Goal: Task Accomplishment & Management: Use online tool/utility

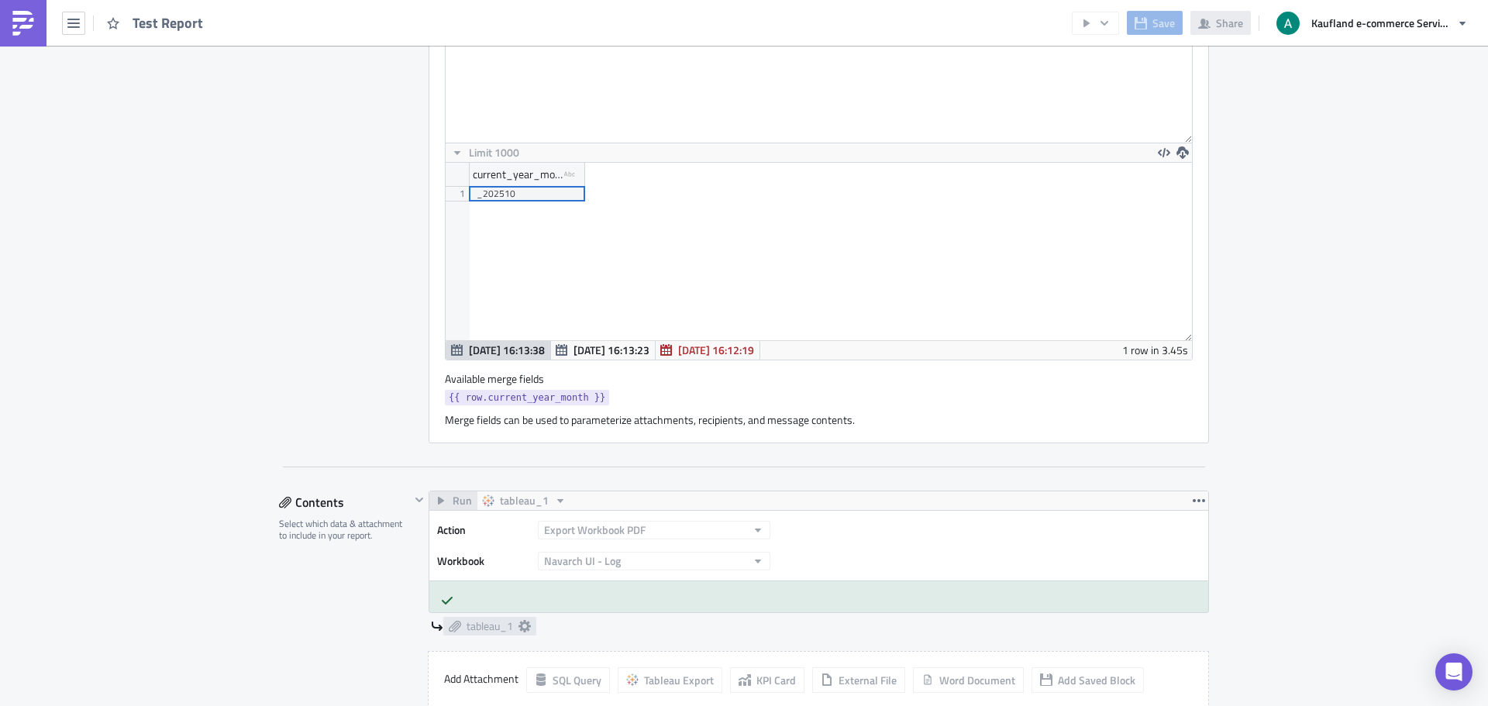
scroll to position [387, 0]
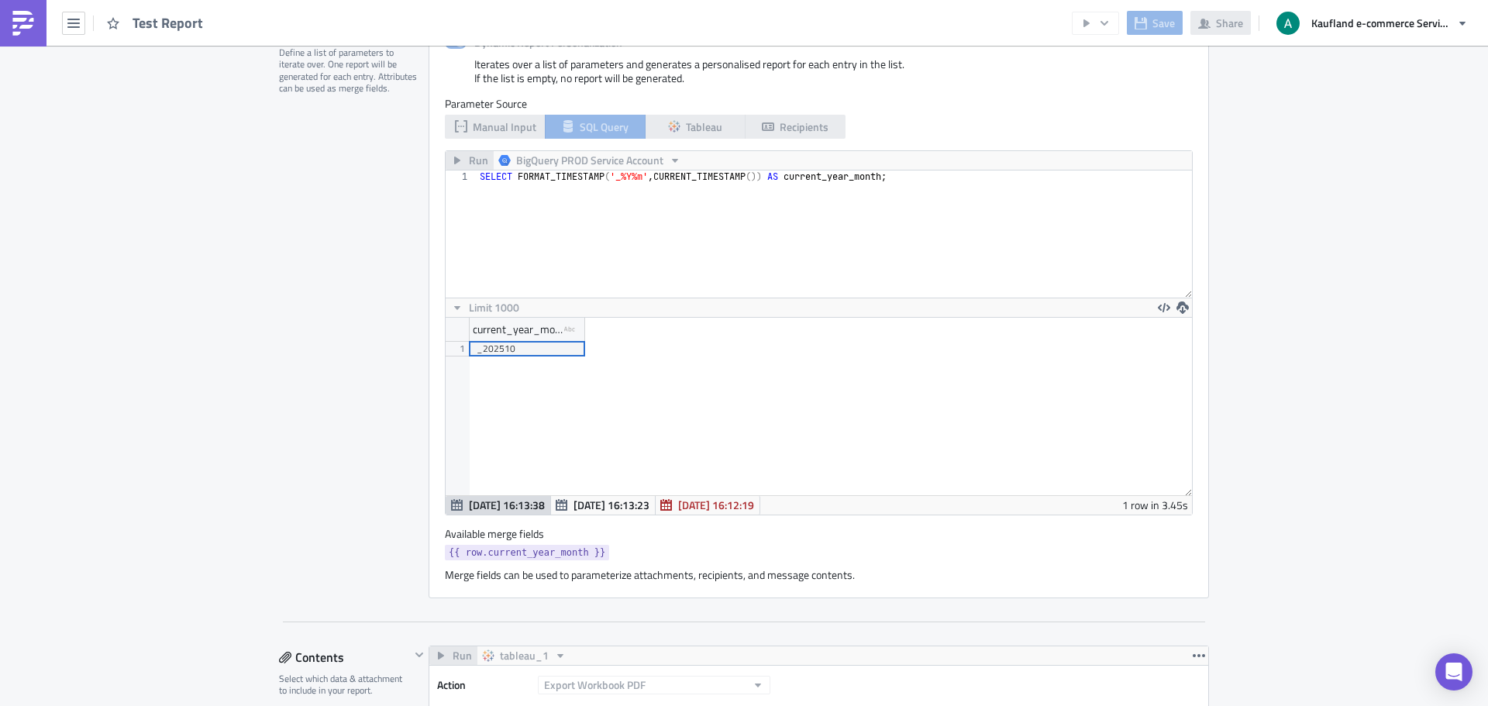
type textarea "SELECT FORMAT_TIMESTAMP('_%Y%m', CURRENT_TIMESTAMP()) AS current_year_month;"
drag, startPoint x: 913, startPoint y: 184, endPoint x: 463, endPoint y: 172, distance: 449.5
click at [463, 172] on div "SELECT FORMAT_TIMESTAMP('_%Y%m', CURRENT_TIMESTAMP()) AS current_year_month; 1 …" at bounding box center [818, 233] width 746 height 127
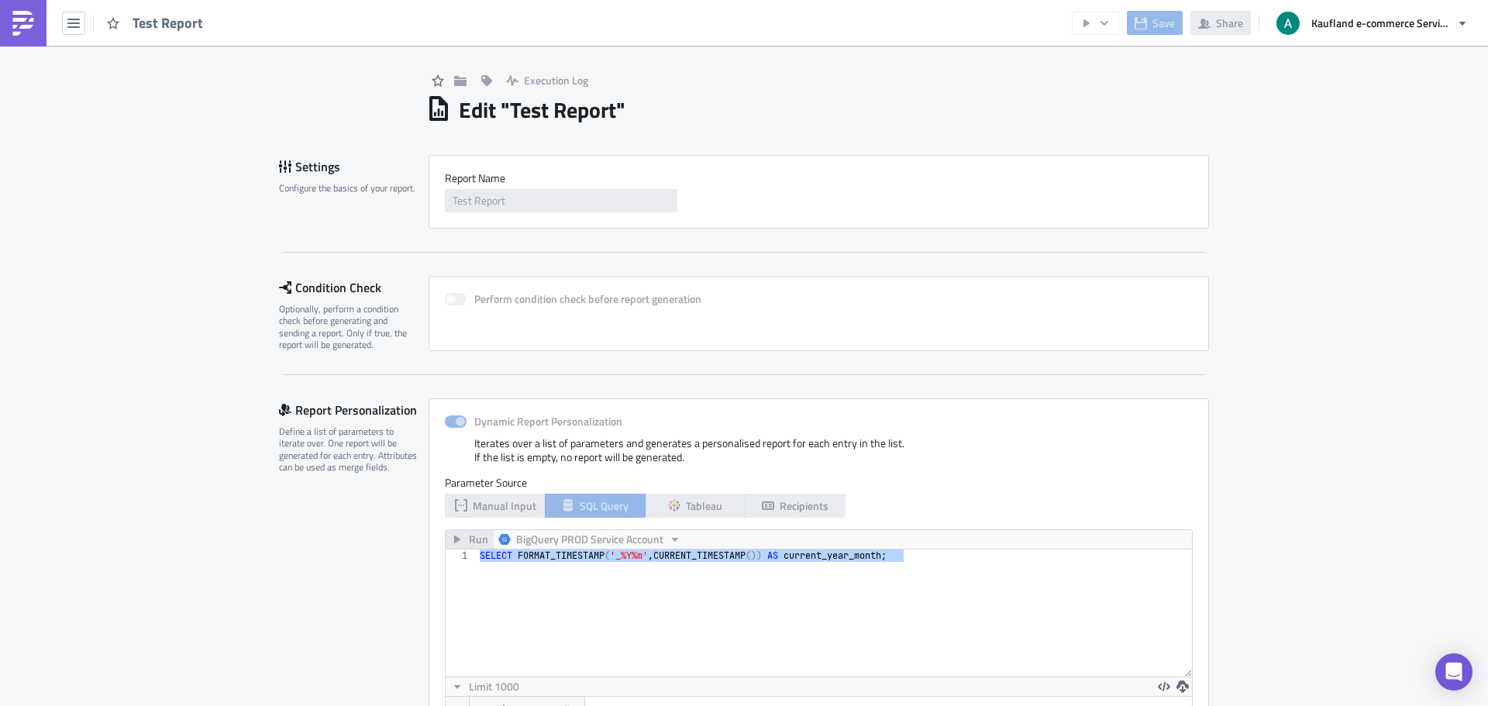
scroll to position [0, 0]
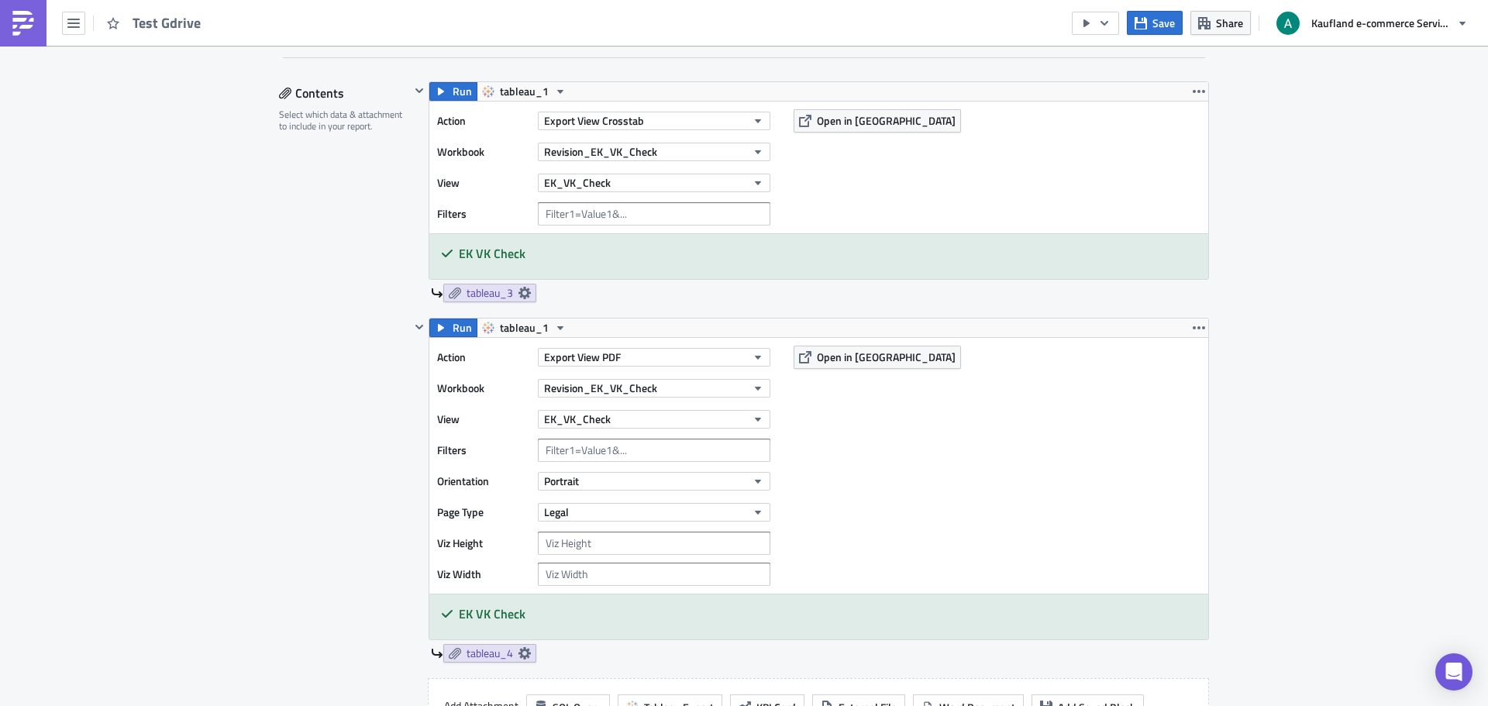
scroll to position [2, 0]
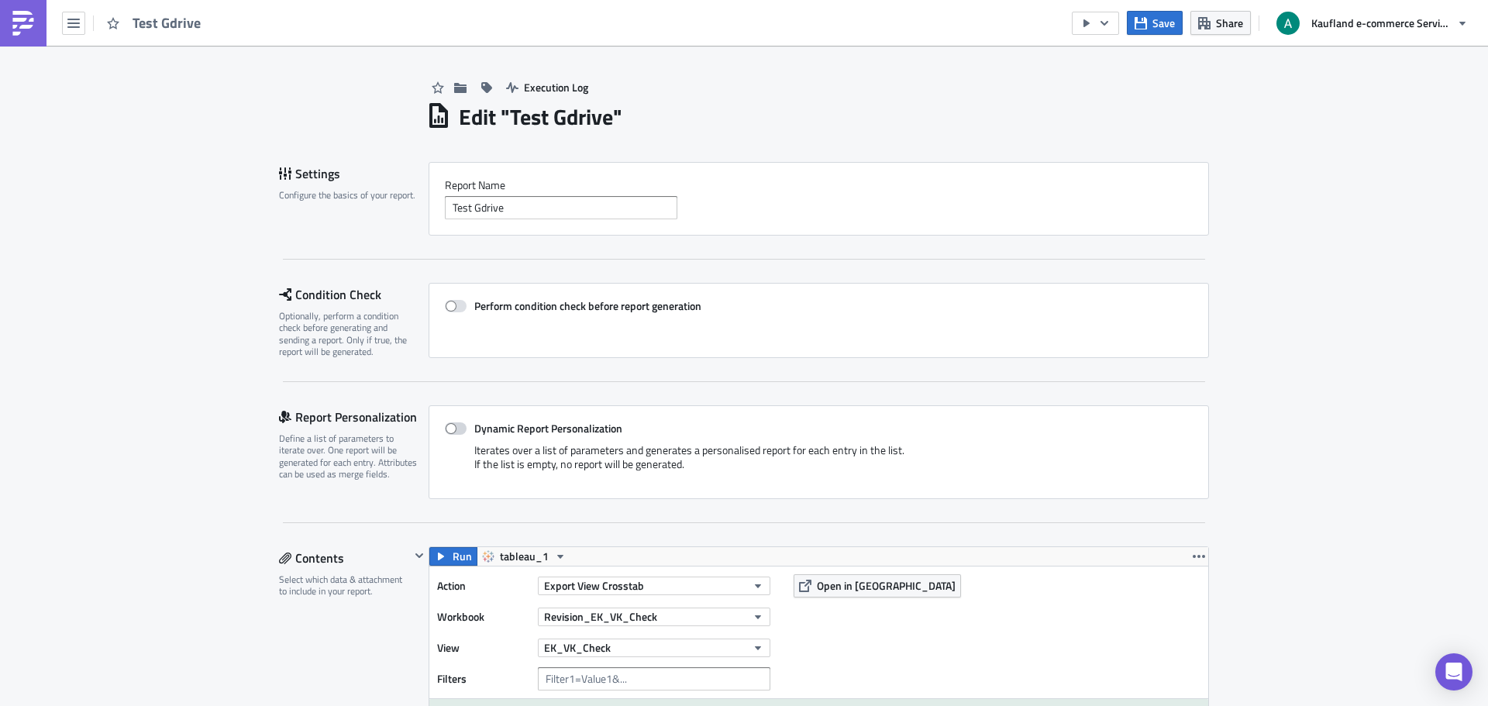
click at [456, 428] on span at bounding box center [456, 428] width 22 height 12
click at [456, 428] on input "Dynamic Report Personalization" at bounding box center [453, 429] width 10 height 10
checkbox input "true"
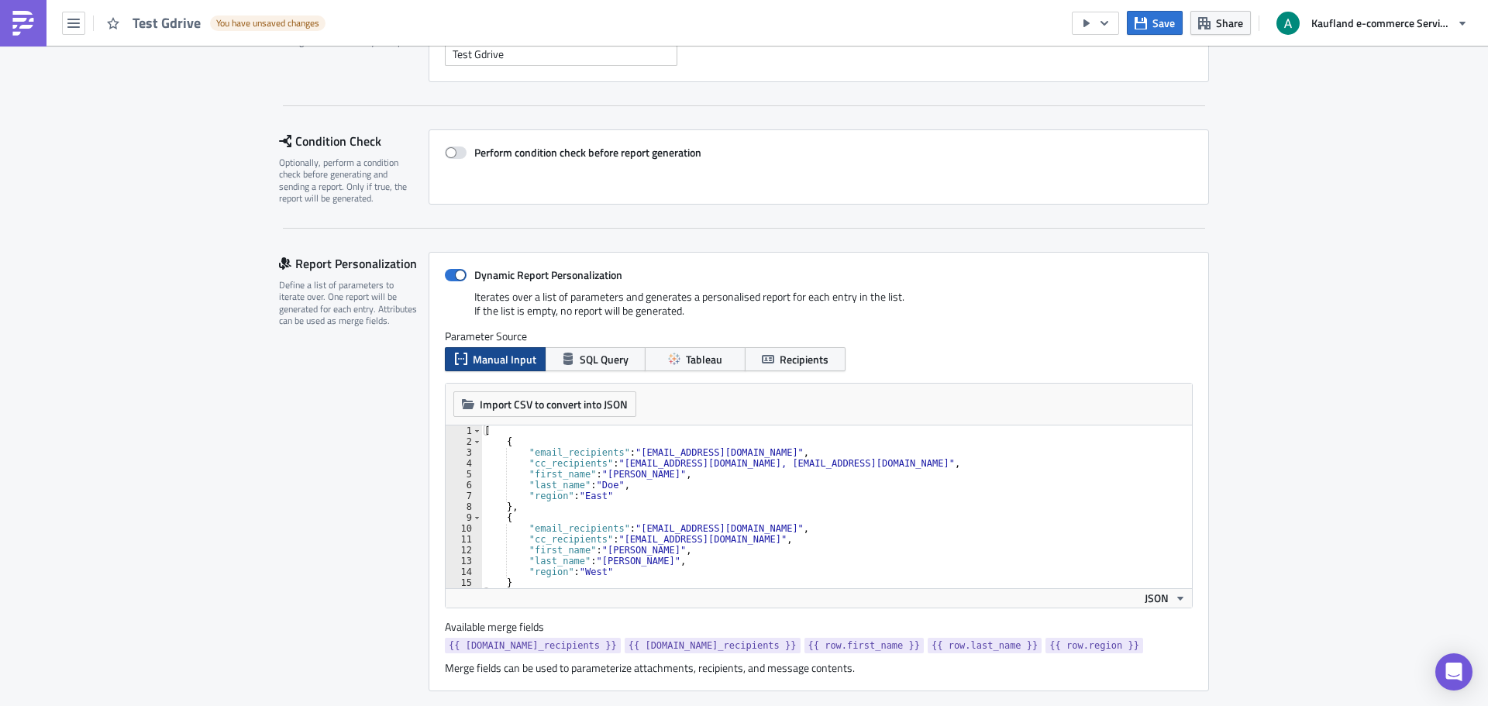
scroll to position [157, 0]
click at [600, 357] on span "SQL Query" at bounding box center [604, 357] width 49 height 16
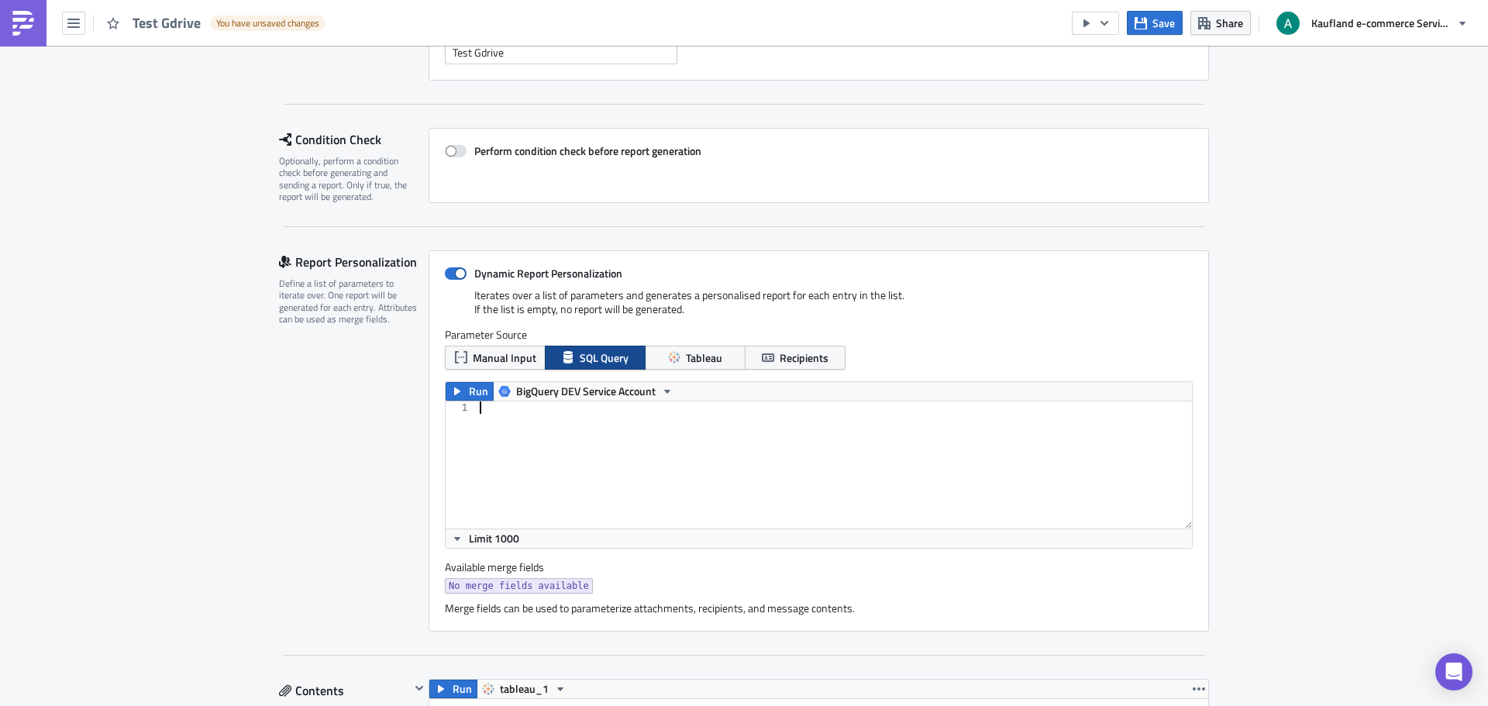
click at [593, 421] on div at bounding box center [833, 477] width 715 height 152
paste textarea "SELECT FORMAT_TIMESTAMP('_%Y%m', CURRENT_TIMESTAMP()) AS current_year_month;"
type textarea "SELECT FORMAT_TIMESTAMP('_%Y%m', CURRENT_TIMESTAMP()) AS current_year_month;"
click at [474, 393] on span "Run" at bounding box center [478, 391] width 19 height 19
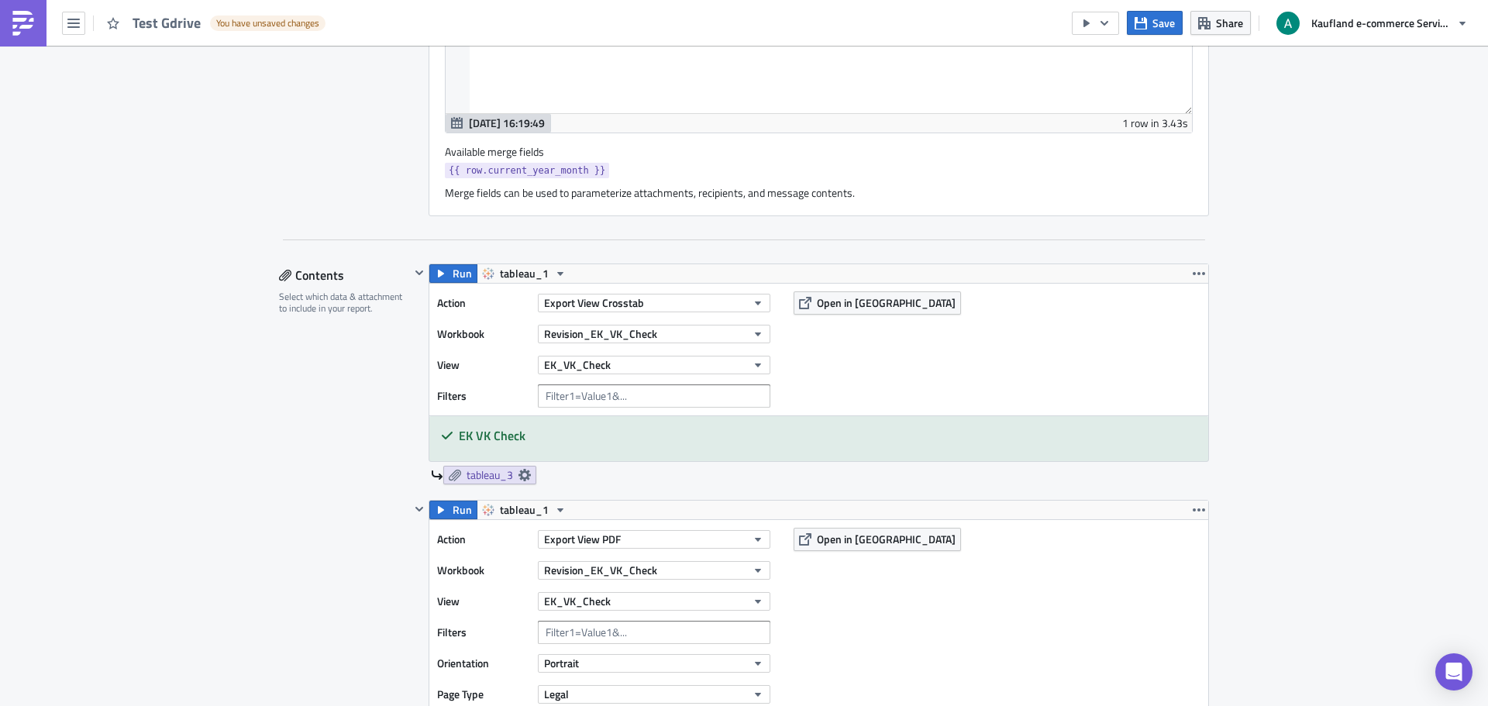
scroll to position [466, 0]
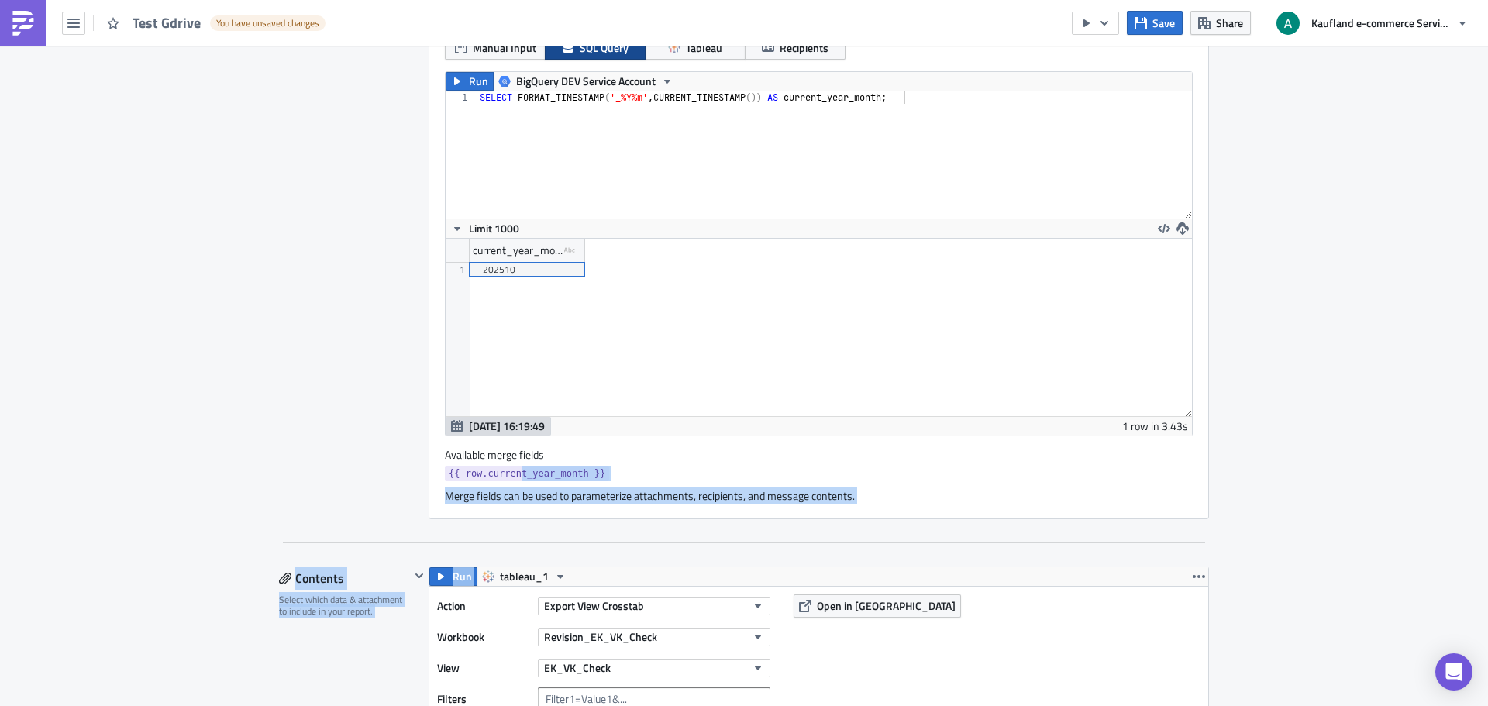
drag, startPoint x: 511, startPoint y: 471, endPoint x: 554, endPoint y: 524, distance: 68.3
click at [552, 530] on div "Report Personalization Define a list of parameters to iterate over. One report …" at bounding box center [744, 241] width 930 height 603
click at [598, 476] on div "{{ row.current_year_month }}" at bounding box center [819, 475] width 748 height 19
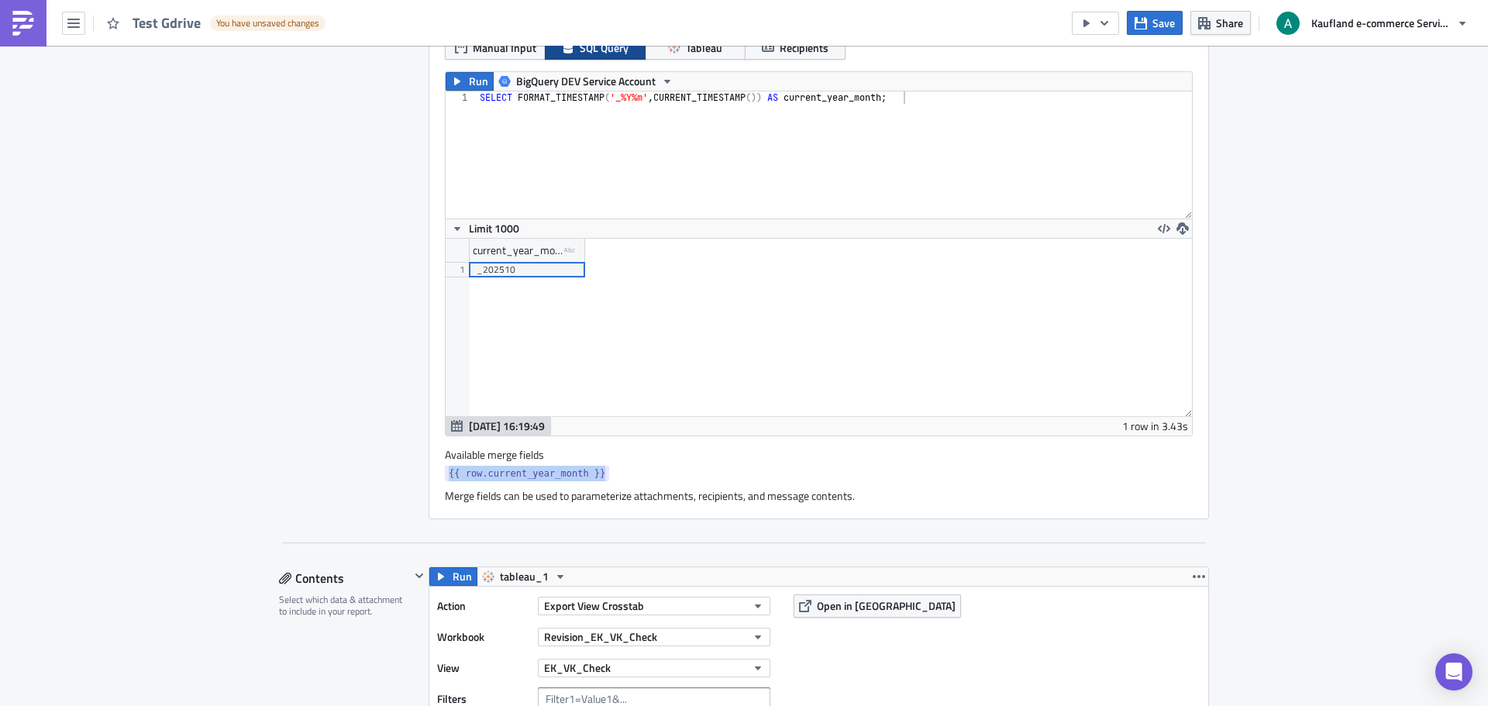
drag, startPoint x: 582, startPoint y: 472, endPoint x: 442, endPoint y: 473, distance: 140.2
click at [445, 473] on link "{{ row.current_year_month }}" at bounding box center [527, 473] width 164 height 15
copy span "{{ row.current_year_month }}"
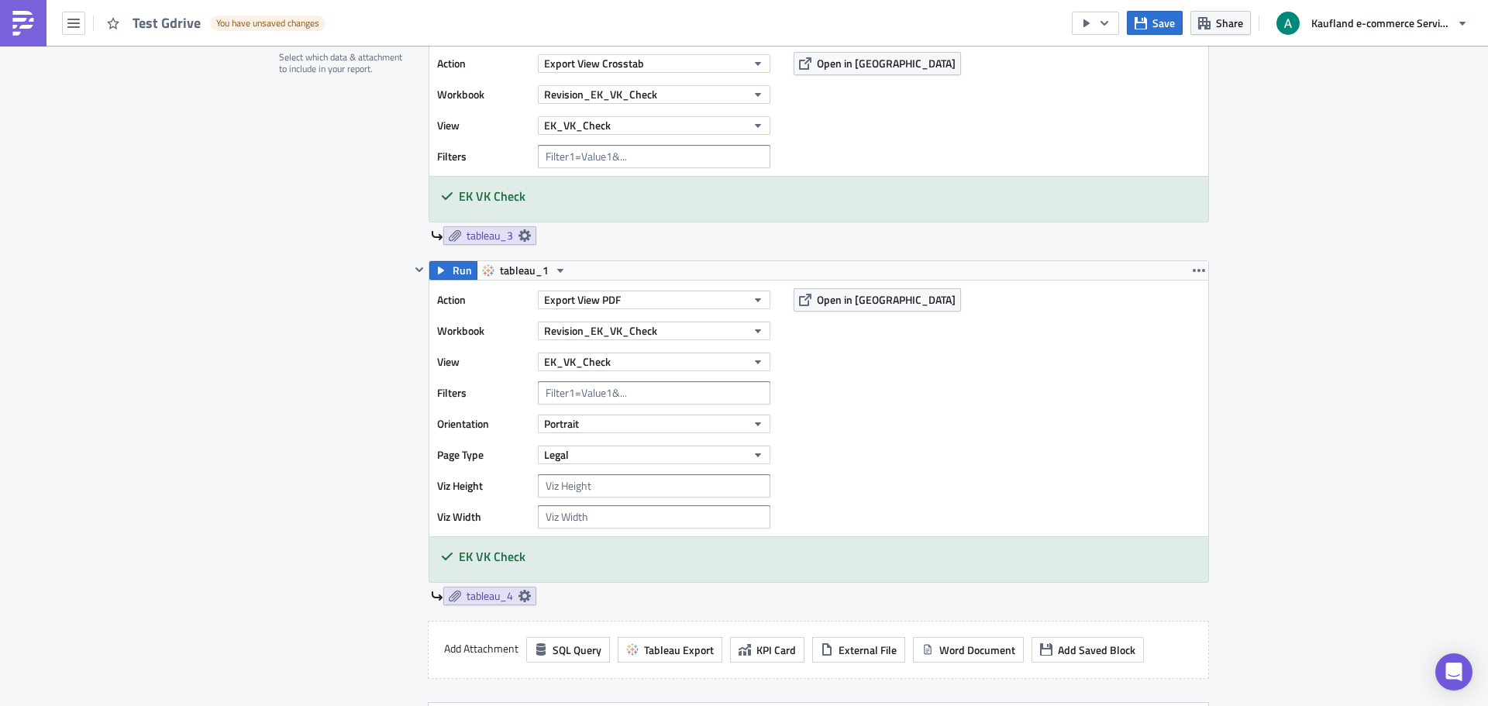
scroll to position [1551, 0]
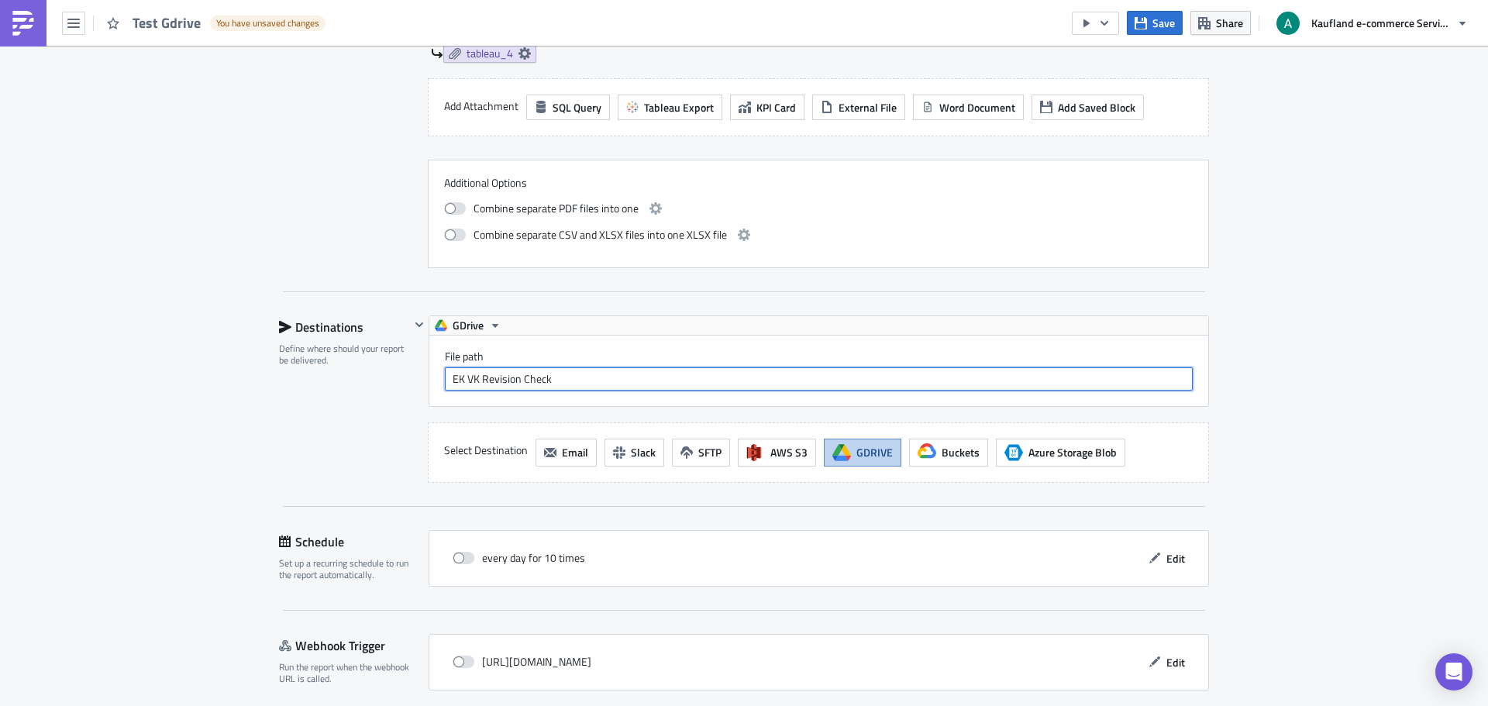
click at [575, 384] on input "EK VK Revision Check" at bounding box center [819, 378] width 748 height 23
paste input "{{ row.current_year_month }}"
type input "EK VK Revision Check{{ row.current_year_month }}"
click at [1149, 28] on button "Save" at bounding box center [1155, 23] width 56 height 24
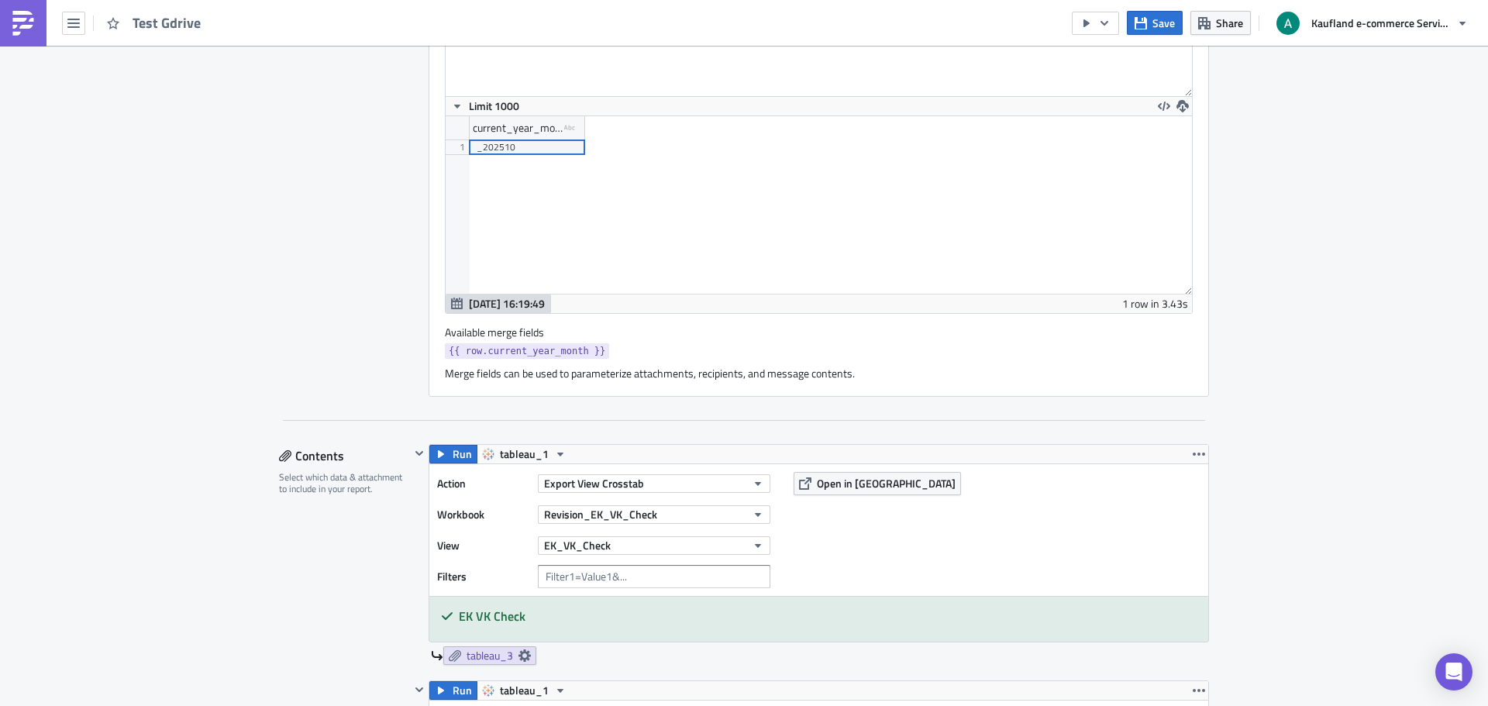
scroll to position [759, 0]
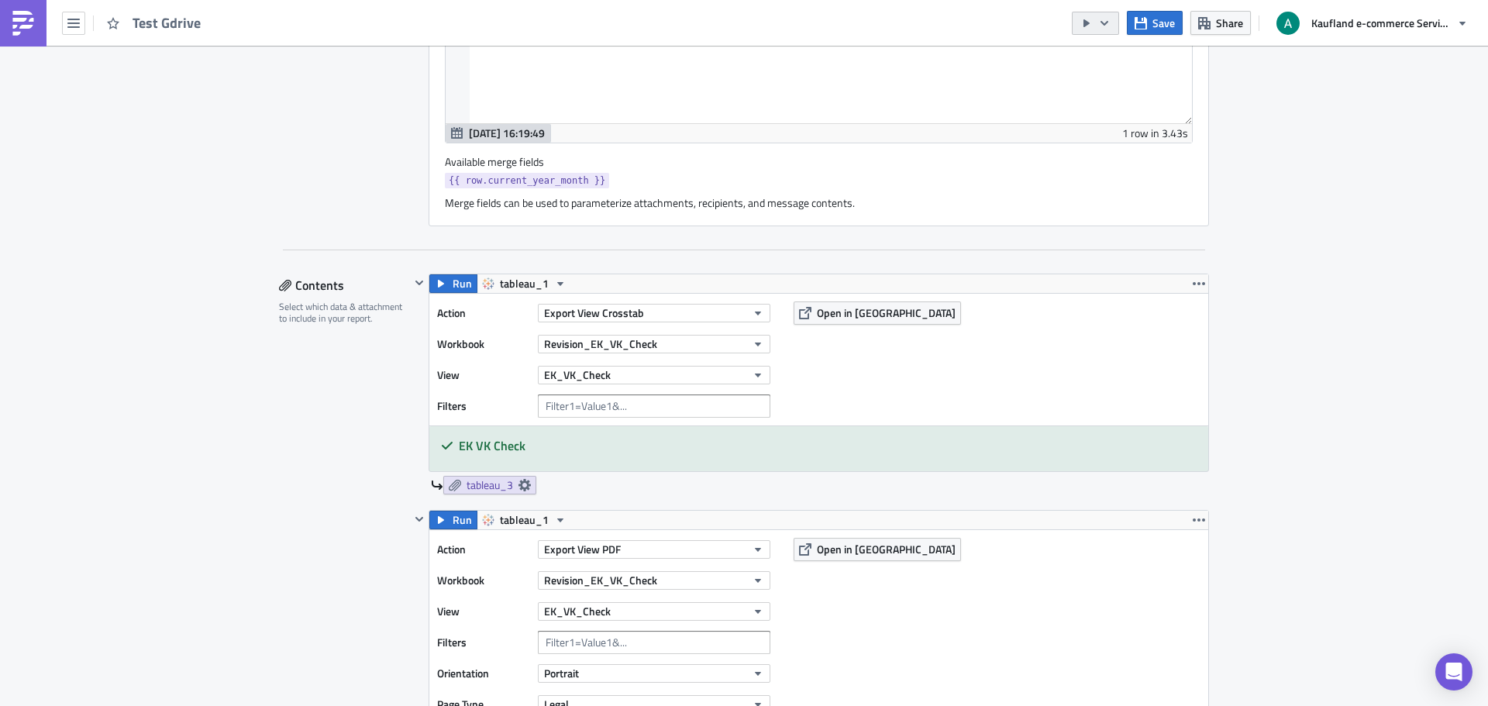
click at [1104, 22] on icon "button" at bounding box center [1104, 23] width 12 height 12
click at [1118, 85] on div "Run Report" at bounding box center [1142, 84] width 121 height 15
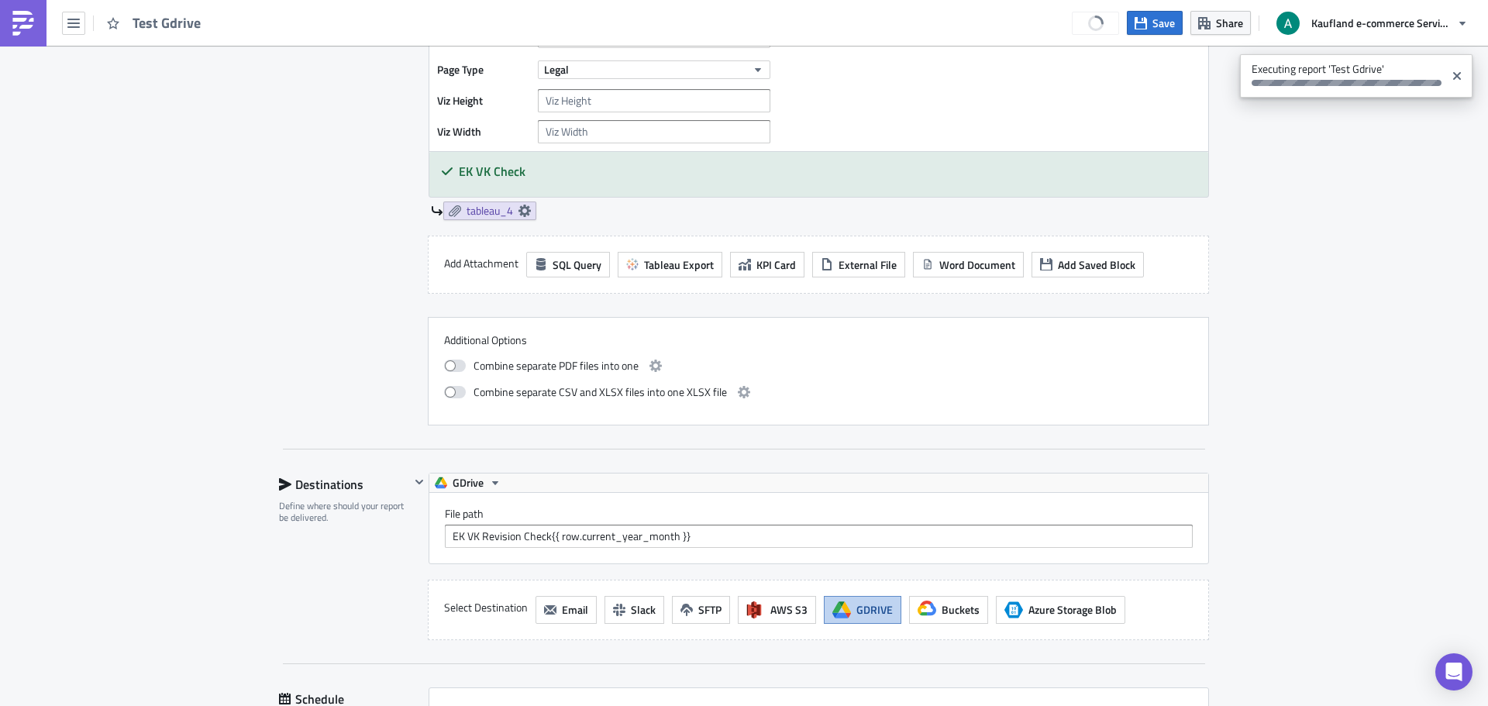
scroll to position [1457, 0]
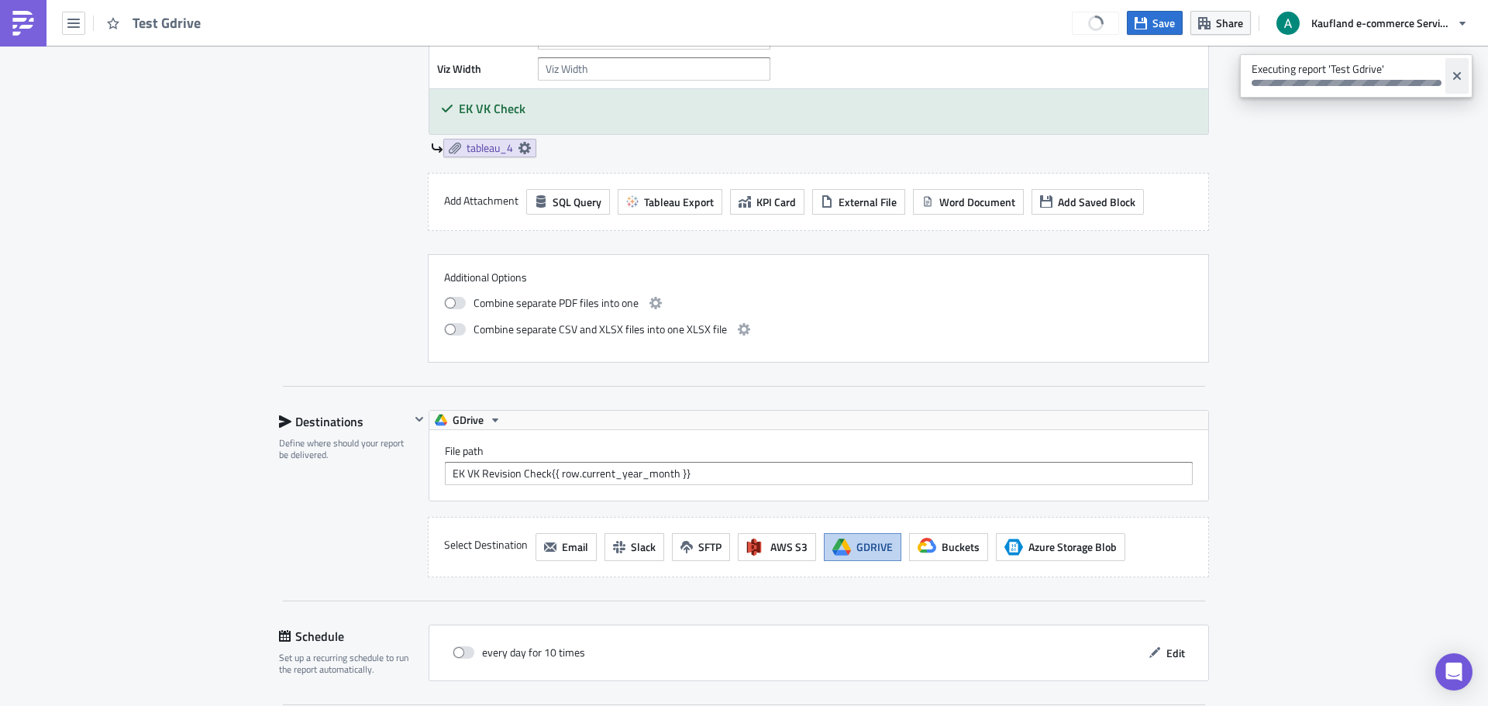
click at [1460, 75] on icon "Close" at bounding box center [1456, 76] width 12 height 12
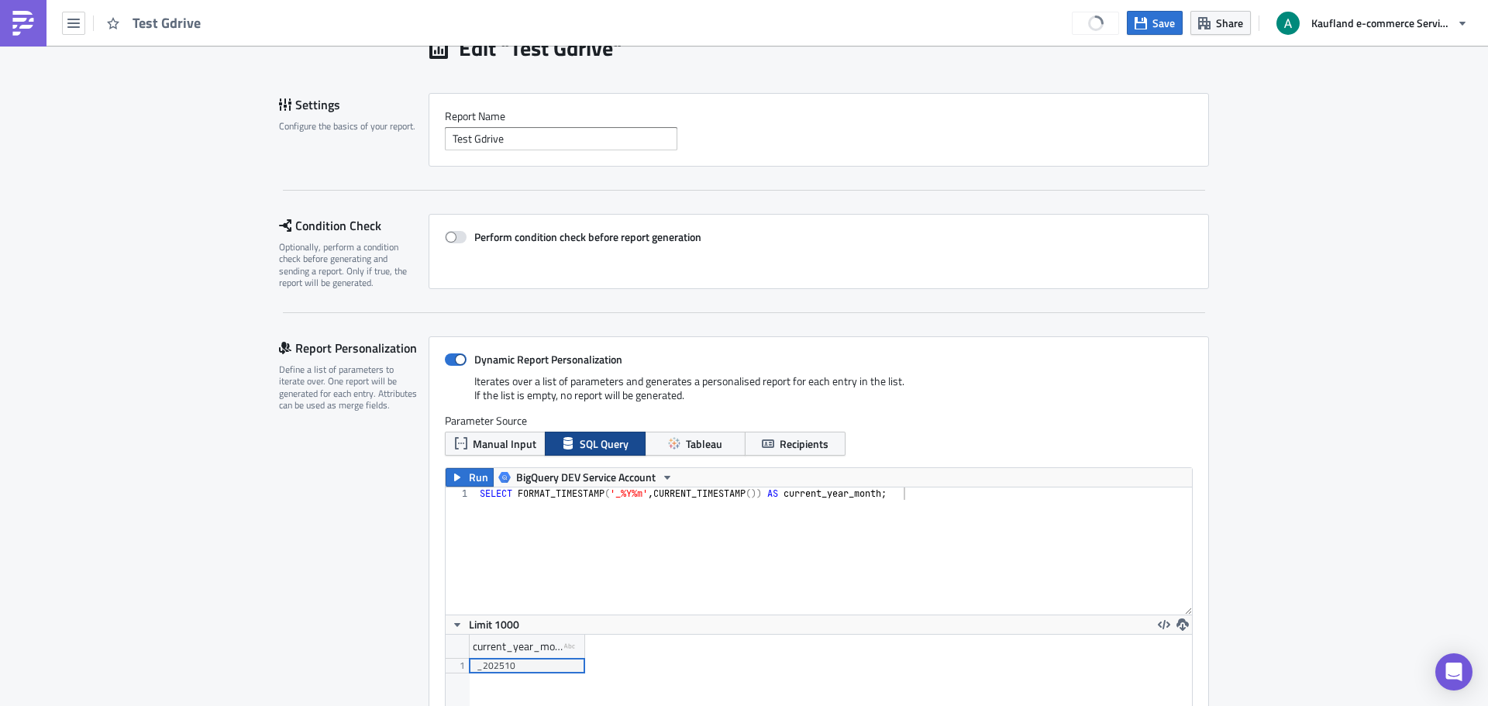
scroll to position [62, 0]
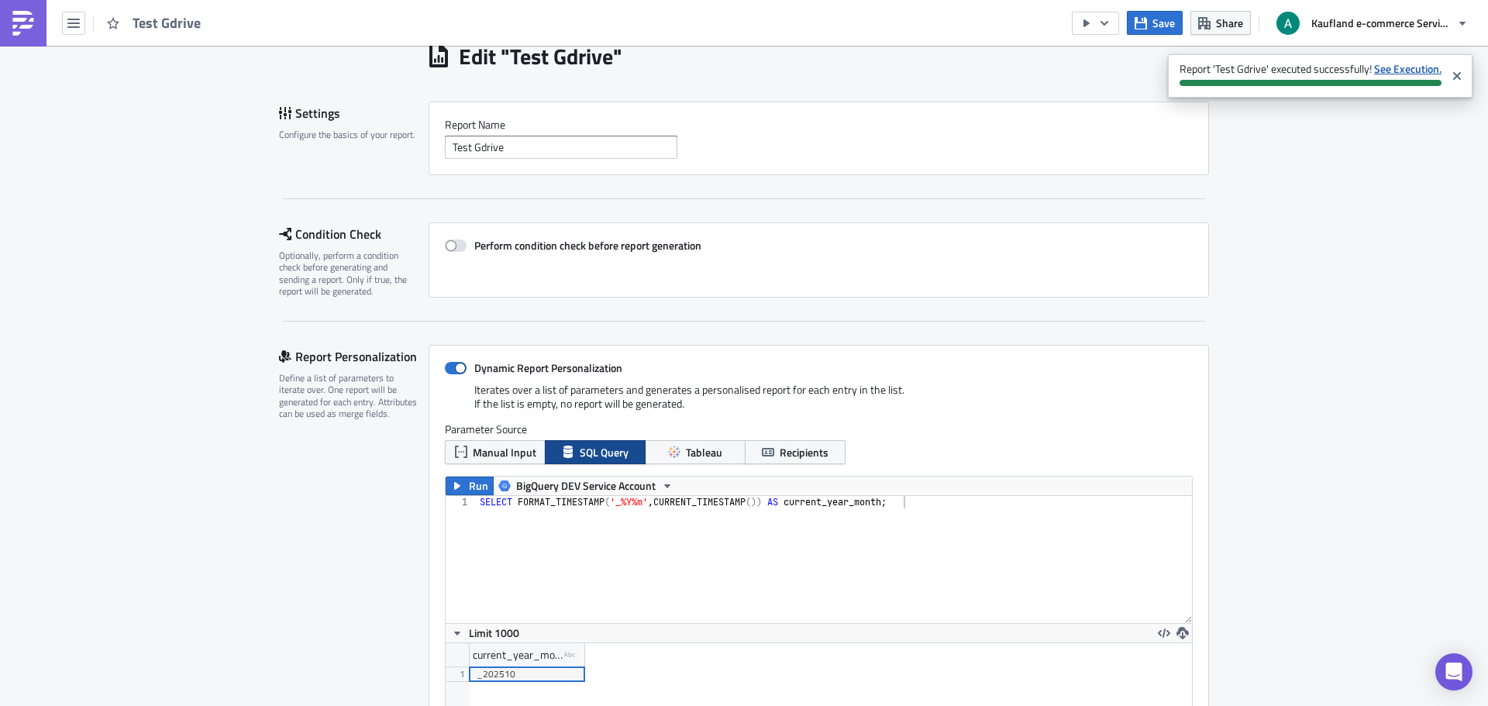
click at [1400, 71] on strong "See Execution." at bounding box center [1407, 68] width 67 height 16
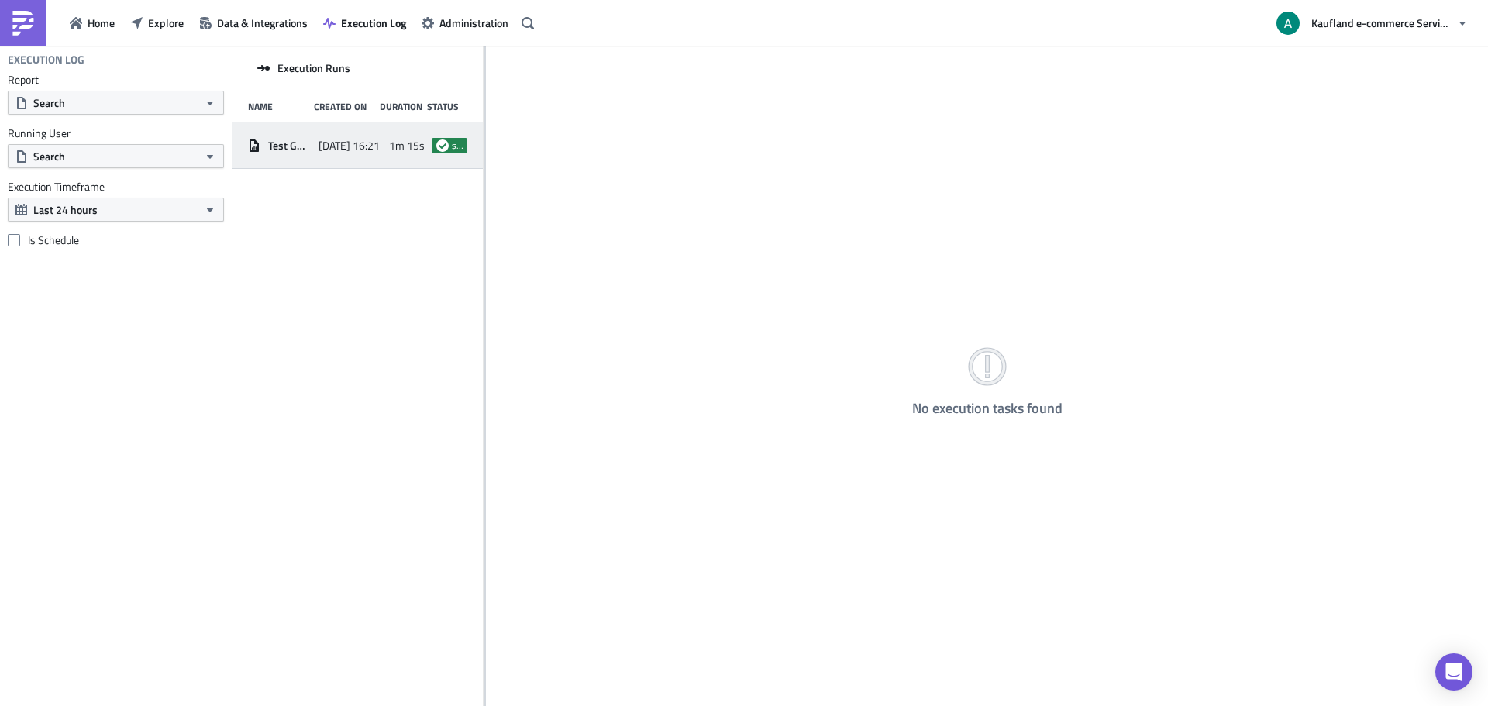
click at [389, 145] on span "1m 15s" at bounding box center [407, 146] width 36 height 14
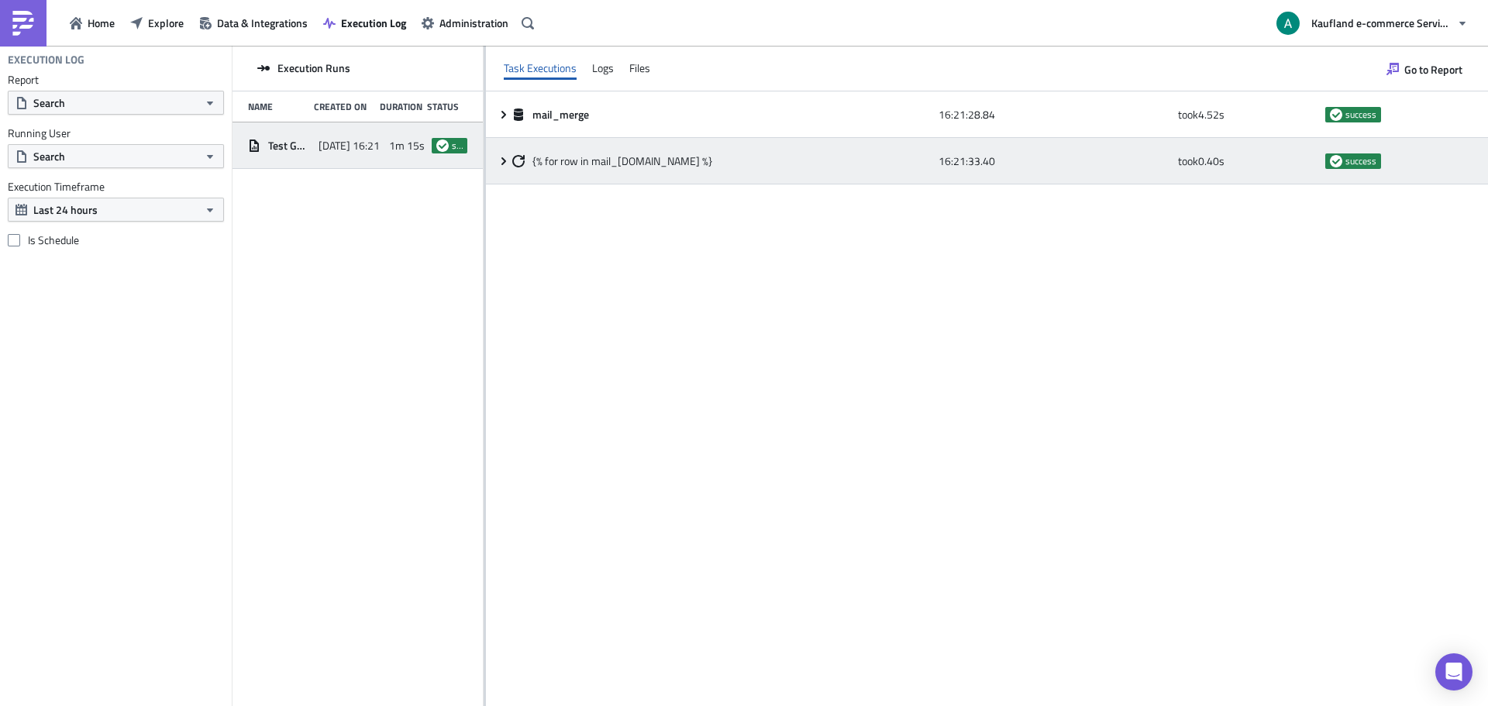
click at [500, 160] on icon at bounding box center [503, 161] width 12 height 12
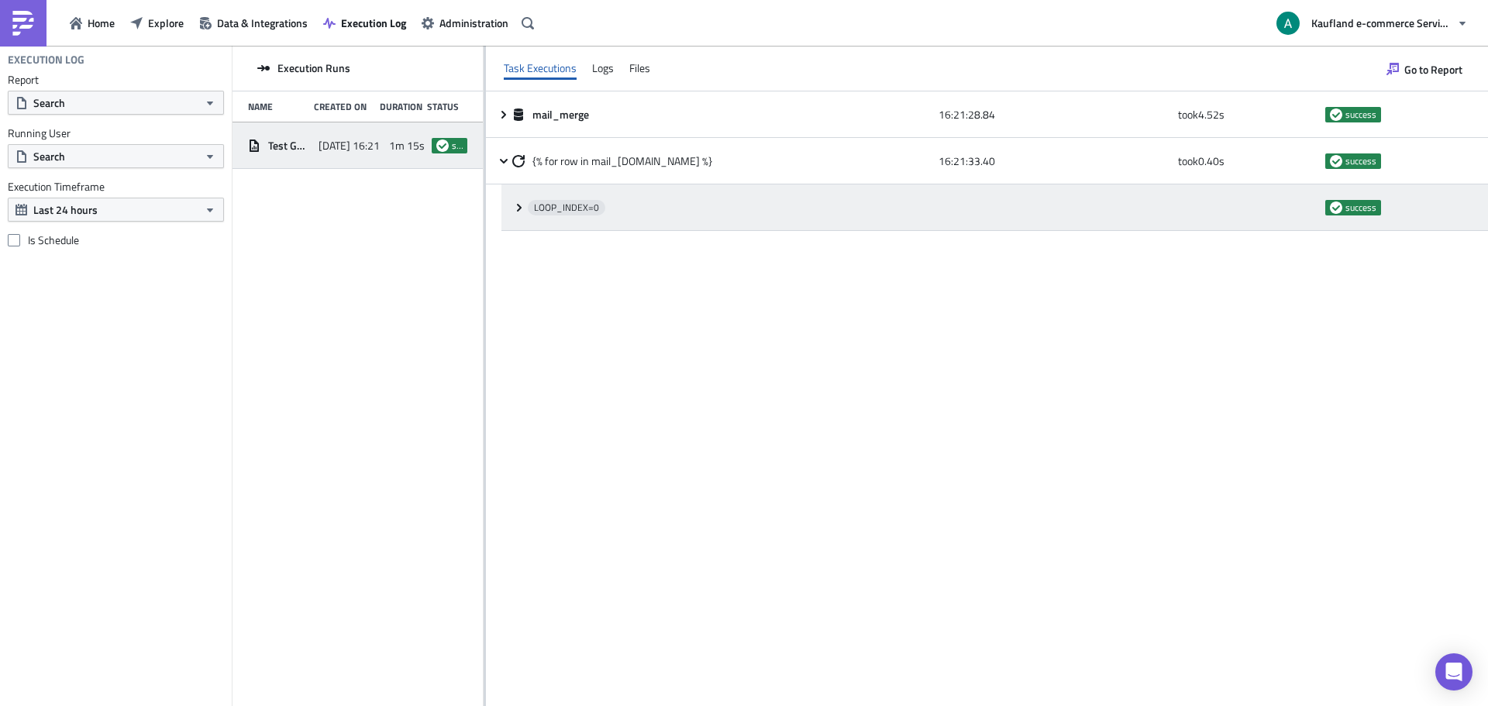
click at [518, 216] on div "LOOP_INDEX= 0 success" at bounding box center [994, 207] width 986 height 46
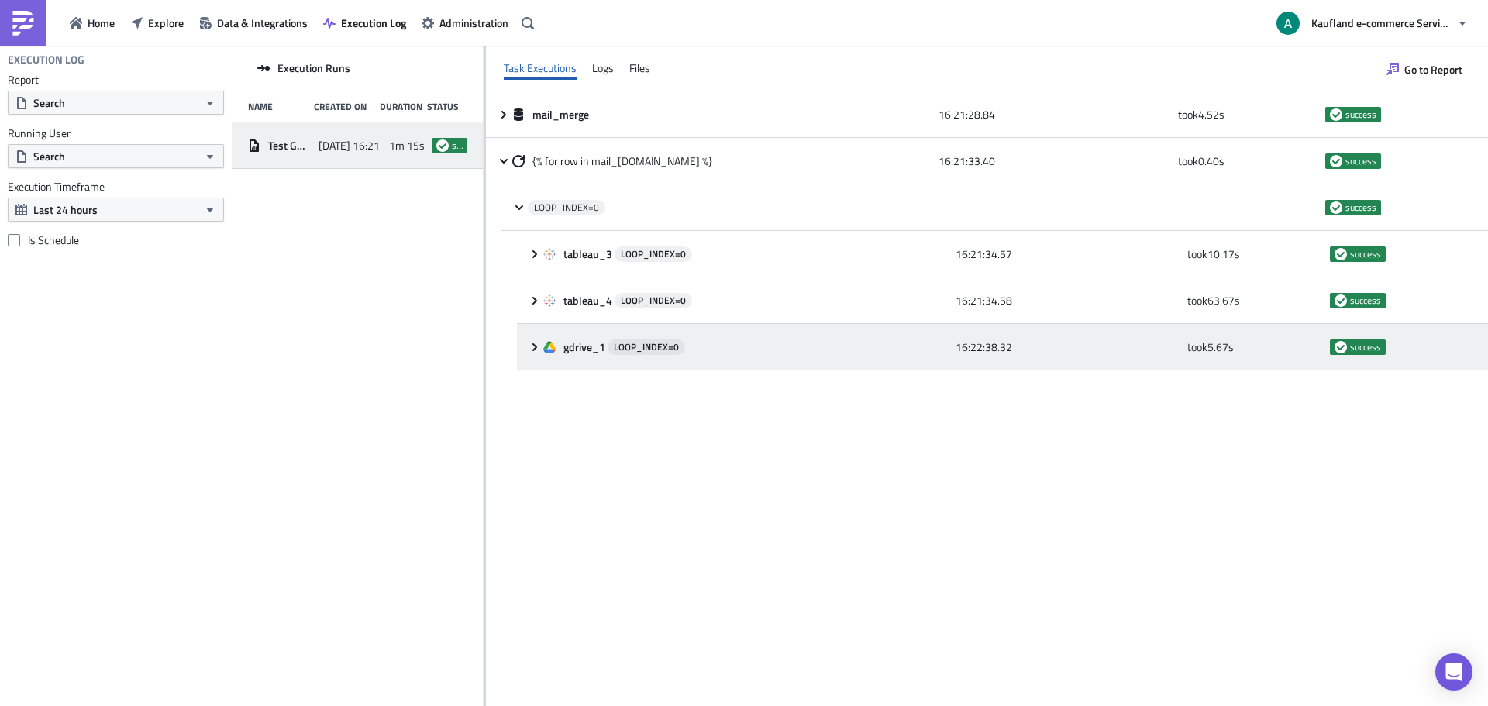
click at [527, 349] on div "gdrive_1 LOOP_INDEX= 0 16:22:38.32 took 5.67 s success" at bounding box center [1002, 347] width 971 height 46
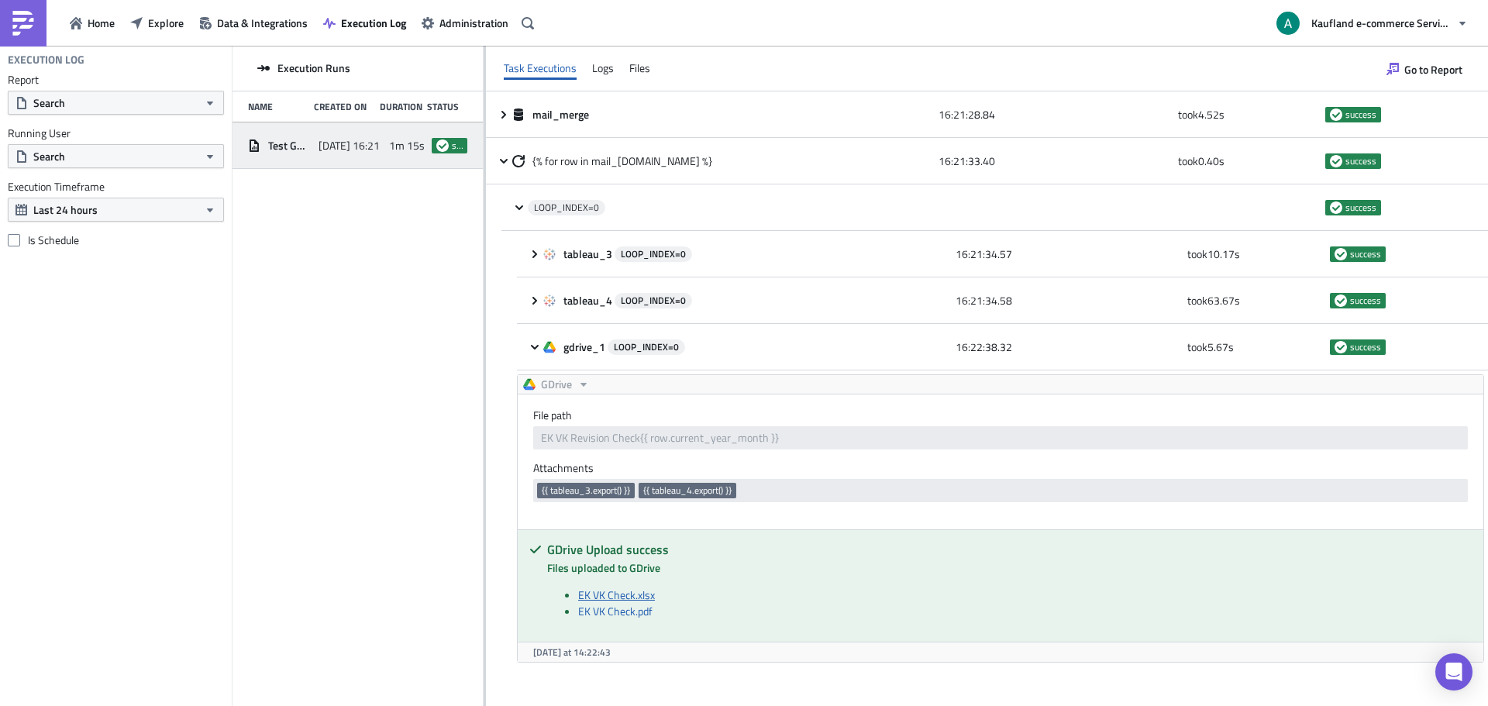
click at [634, 591] on link "EK VK Check.xlsx" at bounding box center [616, 595] width 77 height 16
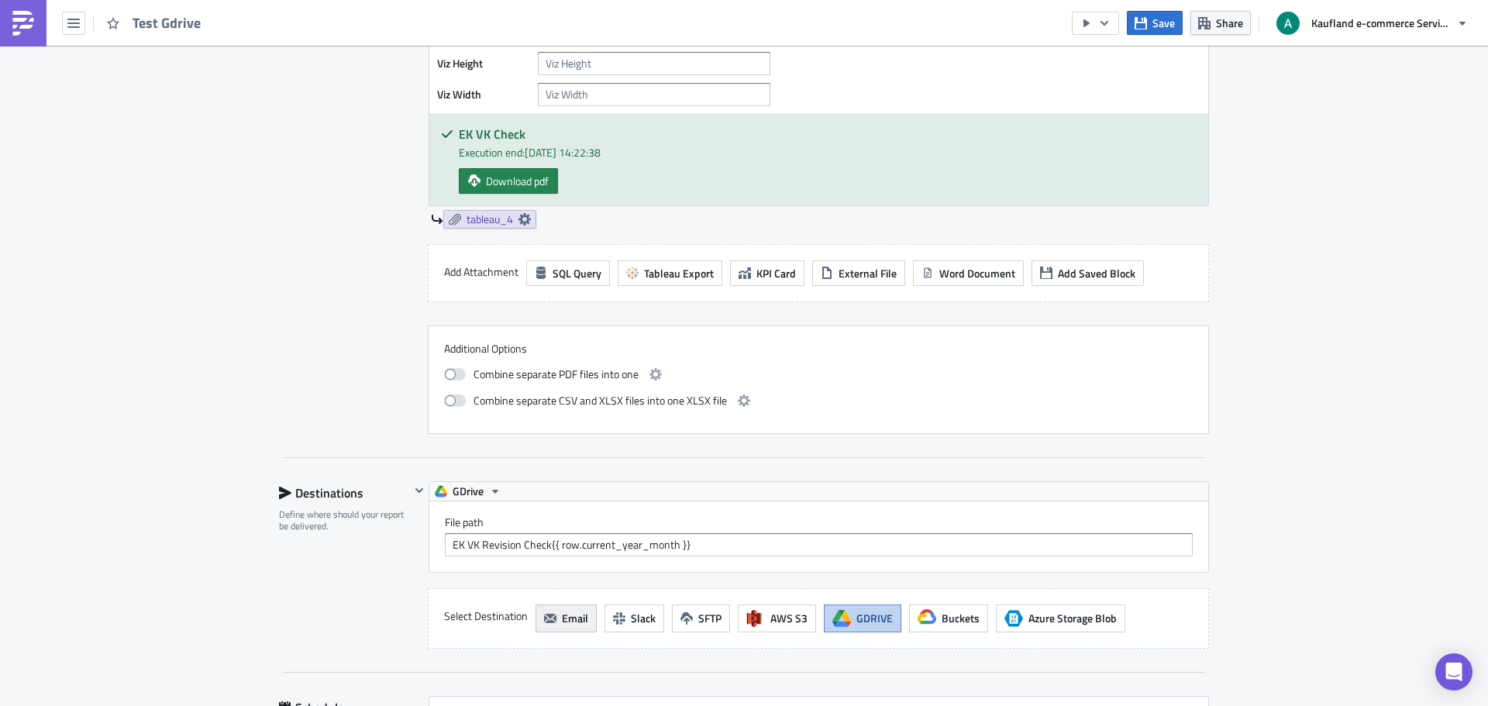
scroll to position [1627, 0]
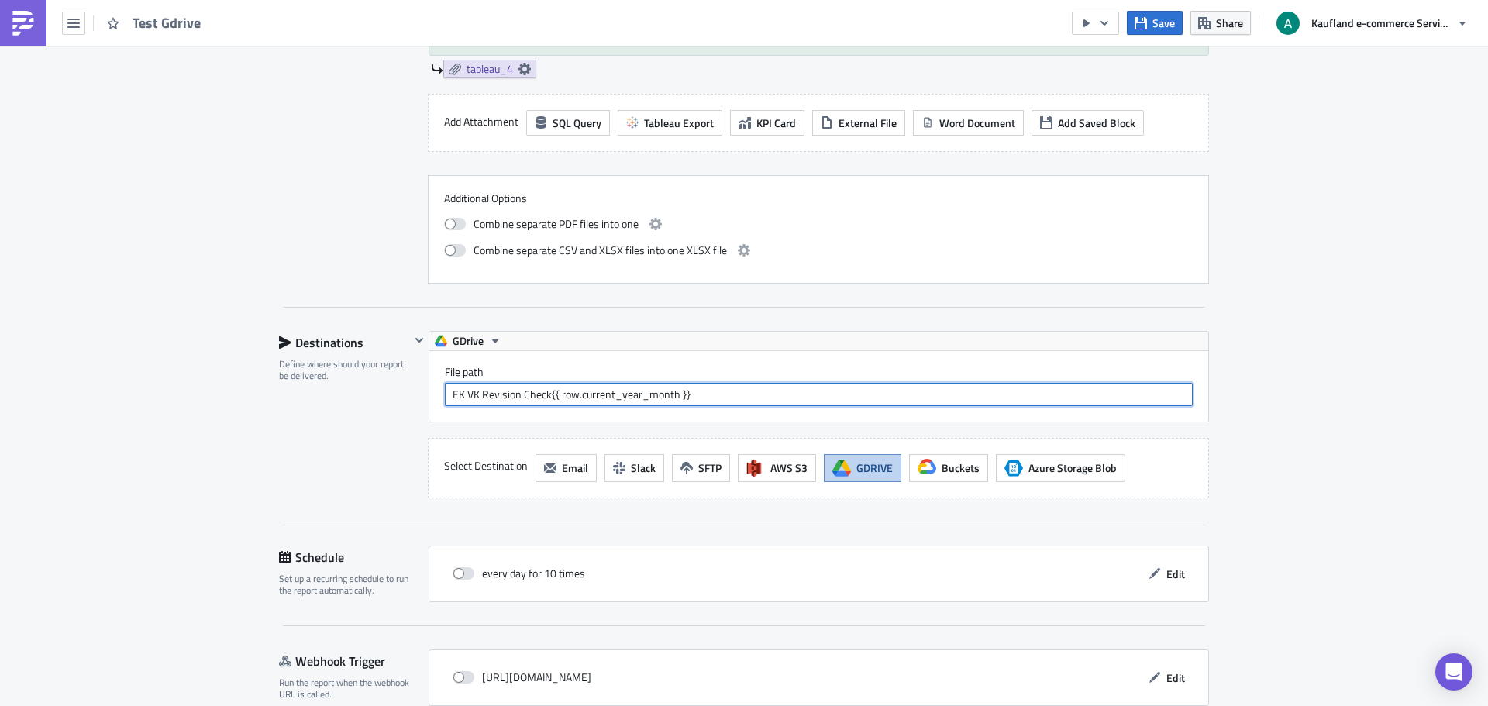
drag, startPoint x: 544, startPoint y: 394, endPoint x: 430, endPoint y: 390, distance: 114.0
click at [430, 390] on div "File path EK VK Revision Check{{ row.current_year_month }}" at bounding box center [818, 386] width 779 height 71
type input "EK_VK_Check{{ row.current_year_month }}"
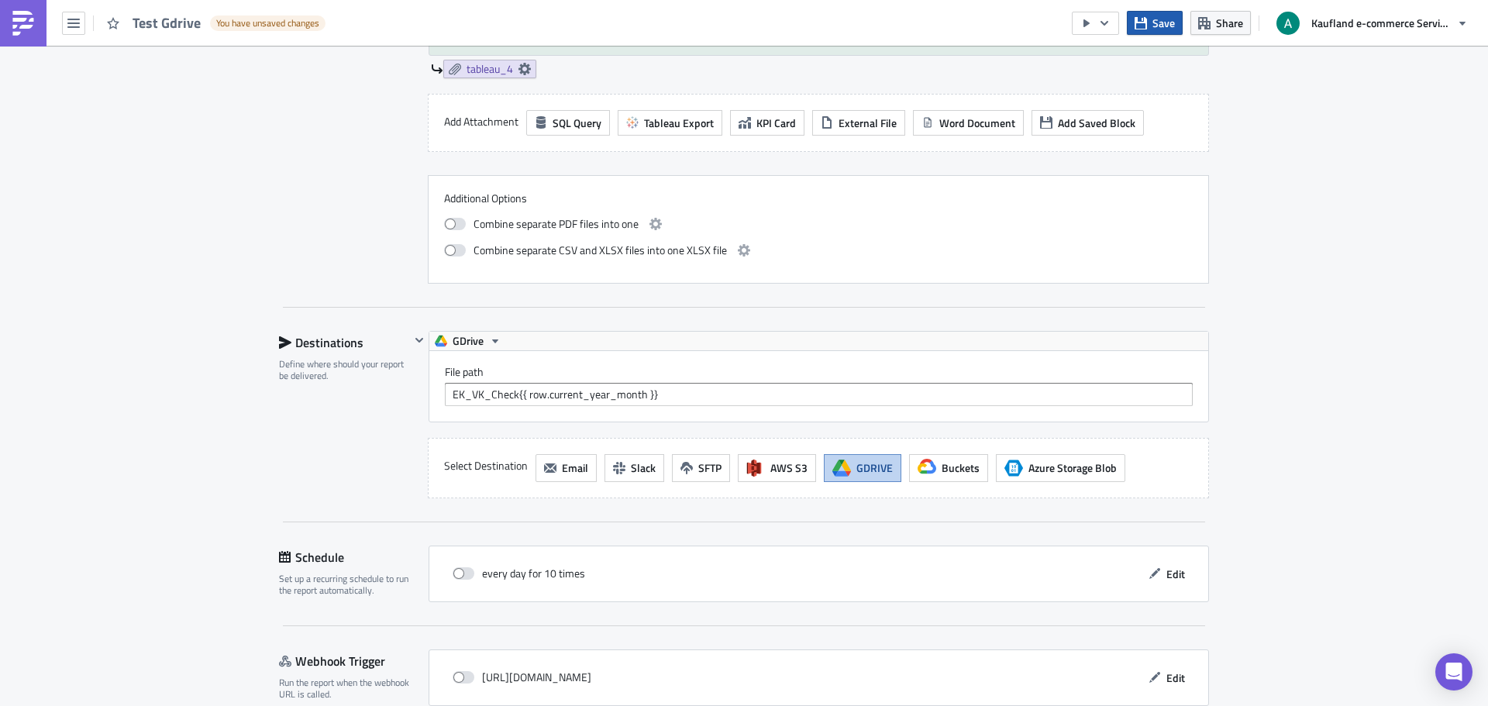
click at [1140, 25] on icon "button" at bounding box center [1140, 23] width 12 height 12
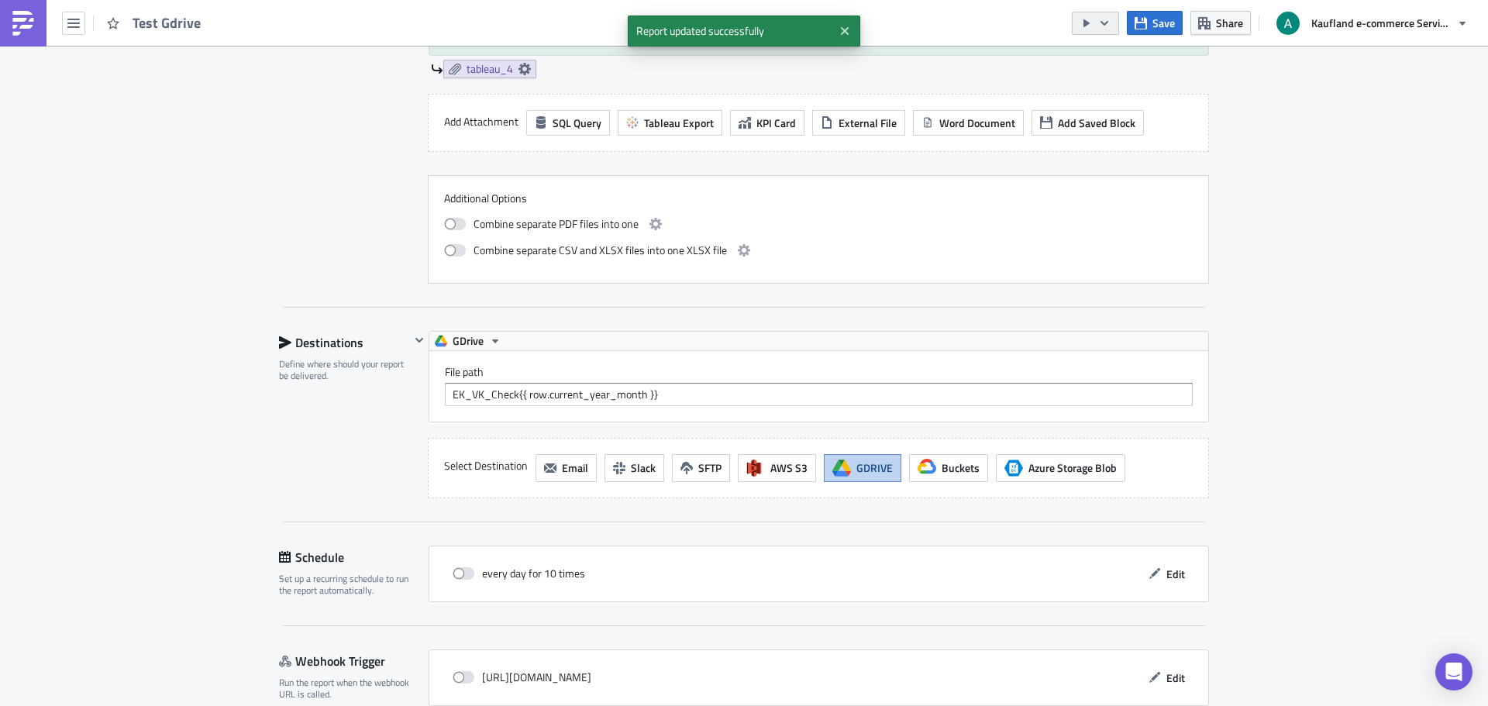
click at [1098, 23] on button "button" at bounding box center [1095, 23] width 47 height 23
click at [1128, 90] on div "Run Report" at bounding box center [1142, 84] width 121 height 15
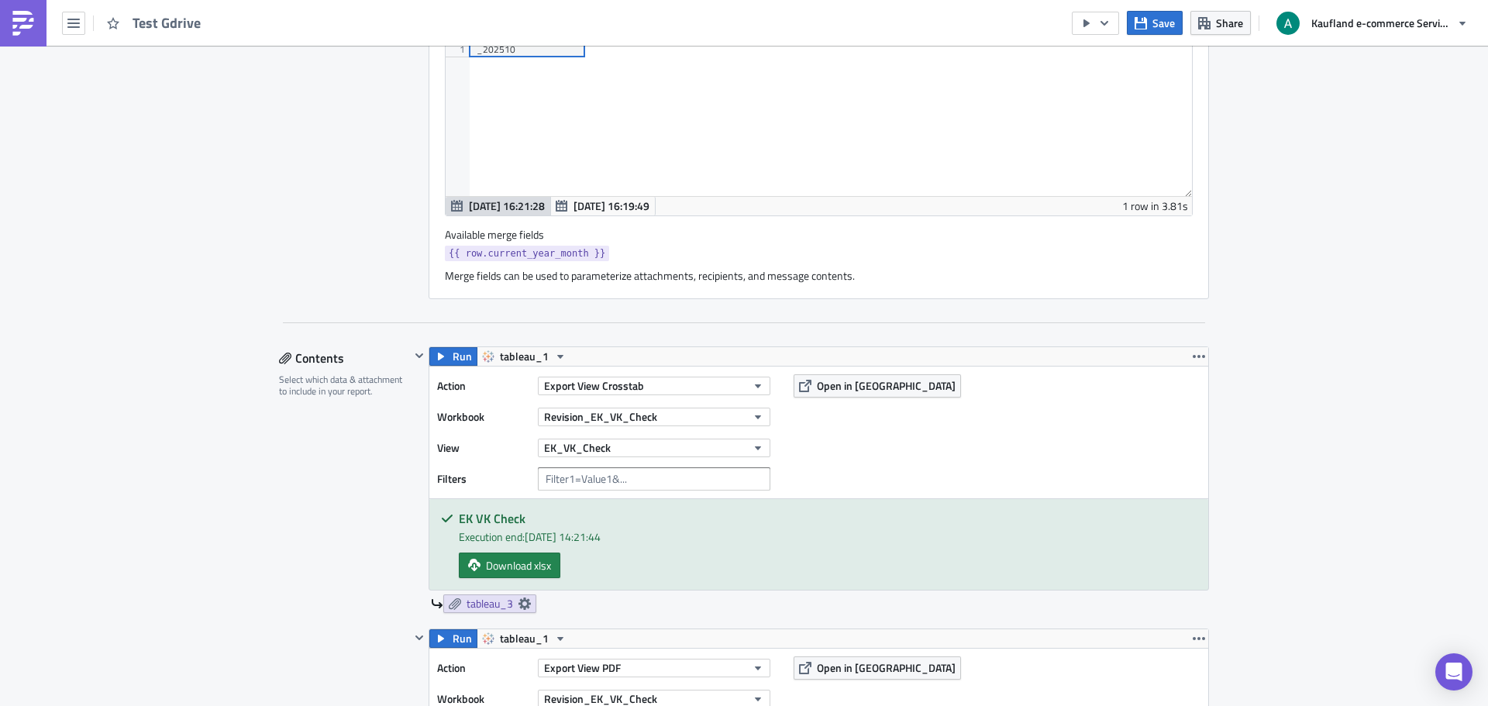
scroll to position [465, 0]
